Goal: Task Accomplishment & Management: Manage account settings

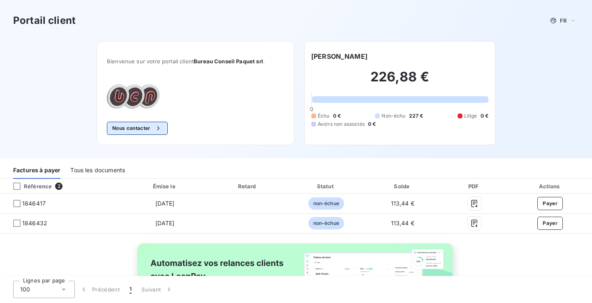
click at [150, 129] on button "Nous contacter" at bounding box center [137, 128] width 61 height 13
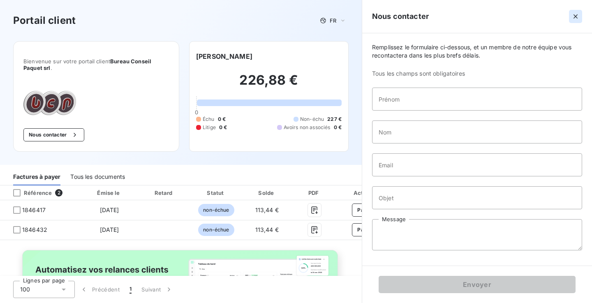
click at [575, 18] on icon "button" at bounding box center [575, 16] width 8 height 8
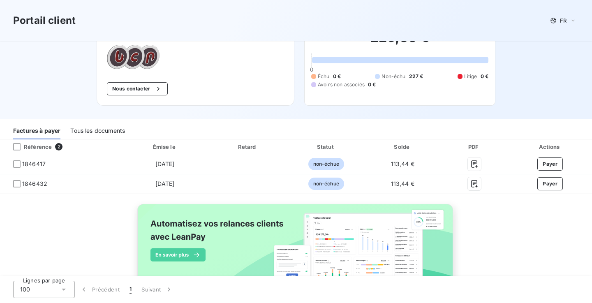
scroll to position [40, 0]
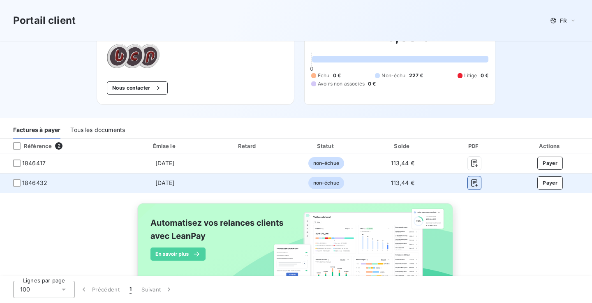
click at [474, 182] on icon "button" at bounding box center [474, 183] width 8 height 8
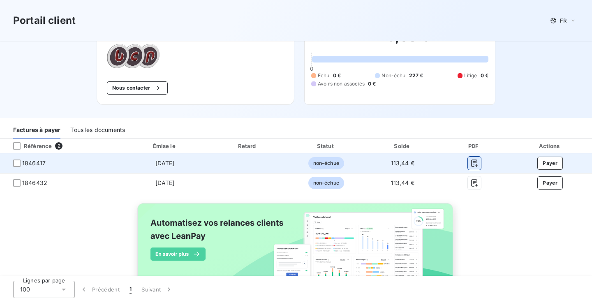
click at [476, 164] on icon "button" at bounding box center [474, 163] width 8 height 8
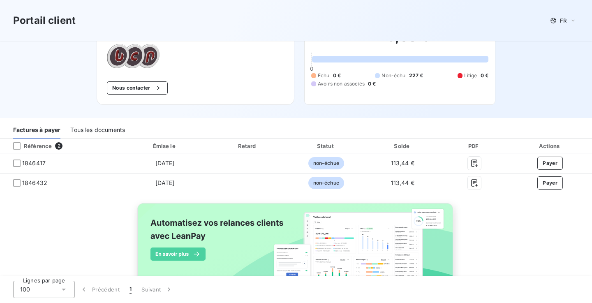
click at [100, 210] on div "Référence 2 Émise le Retard Statut Solde PDF Actions 1846417 [DATE] non-échue 1…" at bounding box center [296, 221] width 592 height 166
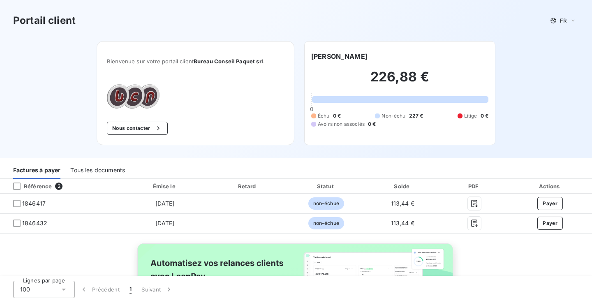
scroll to position [0, 0]
click at [113, 171] on div "Tous les documents" at bounding box center [97, 169] width 55 height 17
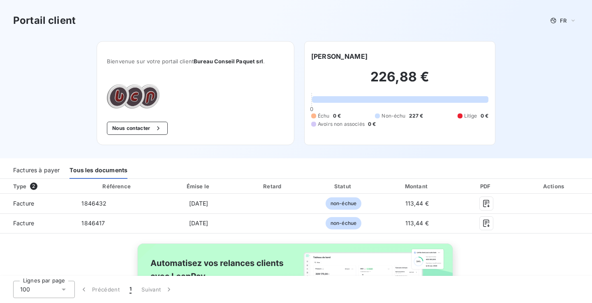
click at [44, 165] on div "Factures à payer" at bounding box center [36, 169] width 46 height 17
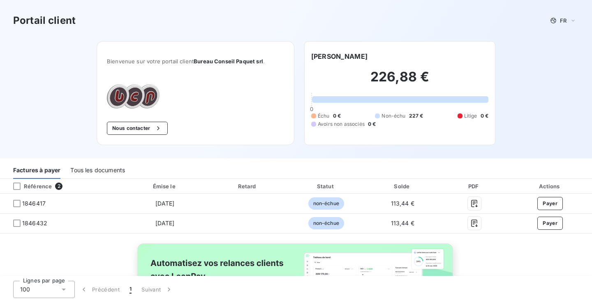
click at [48, 20] on h3 "Portail client" at bounding box center [44, 20] width 62 height 15
click at [50, 87] on div "Portail client FR Bienvenue sur votre portail client Bureau Conseil Paquet srl …" at bounding box center [296, 79] width 592 height 158
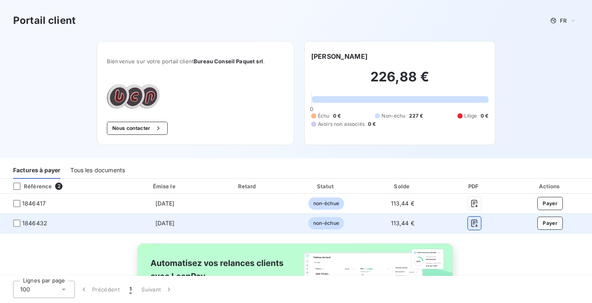
click at [473, 222] on icon "button" at bounding box center [474, 223] width 8 height 8
click at [544, 224] on button "Payer" at bounding box center [549, 222] width 25 height 13
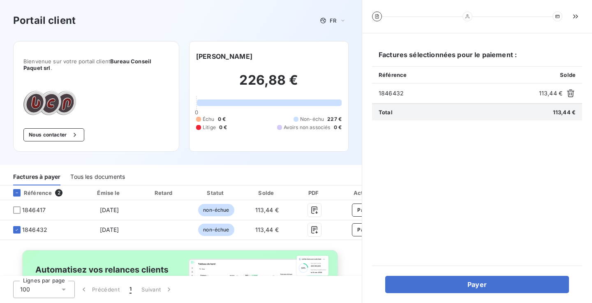
click at [352, 32] on div "Portail client FR" at bounding box center [180, 20] width 361 height 41
